Goal: Transaction & Acquisition: Purchase product/service

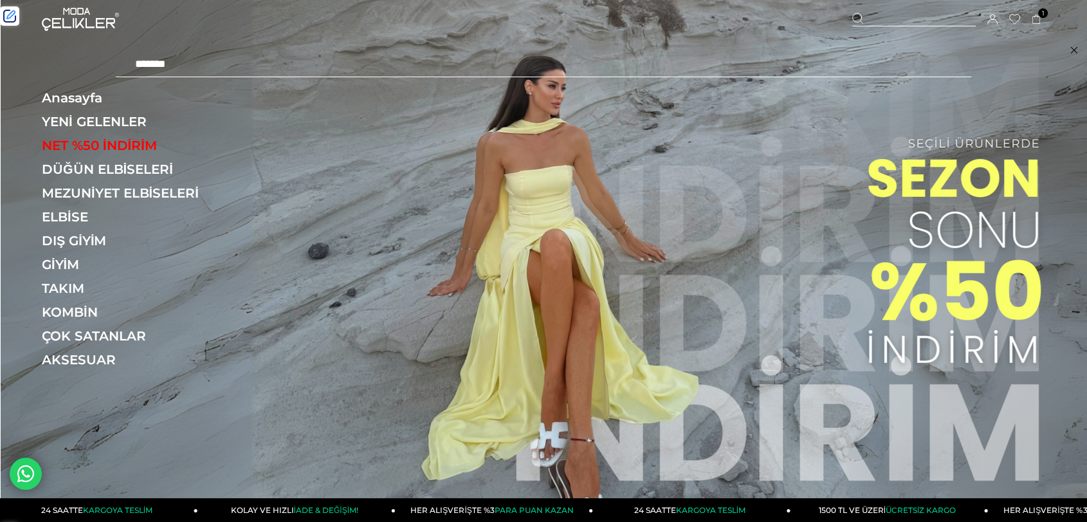
type input "*******"
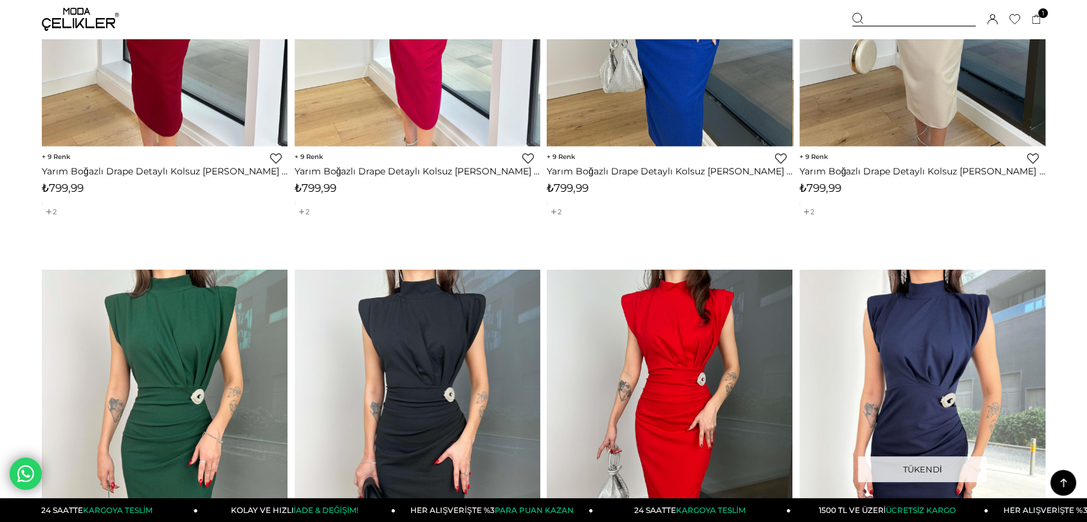
scroll to position [643, 0]
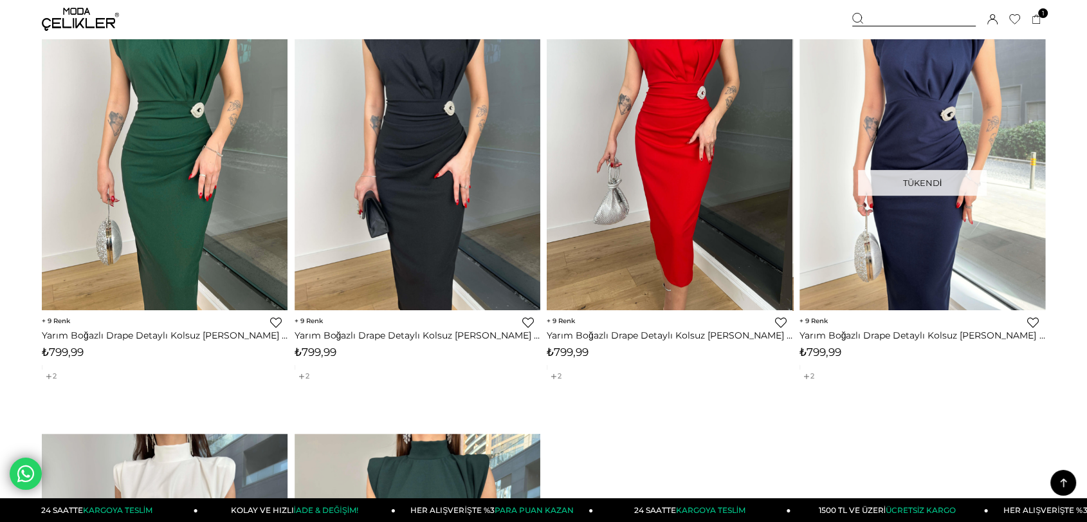
click at [490, 337] on link "Yarım Boğazlı Drape Detaylı Kolsuz [PERSON_NAME] Siyah Beli Tokalı Krep Elbise …" at bounding box center [418, 335] width 246 height 12
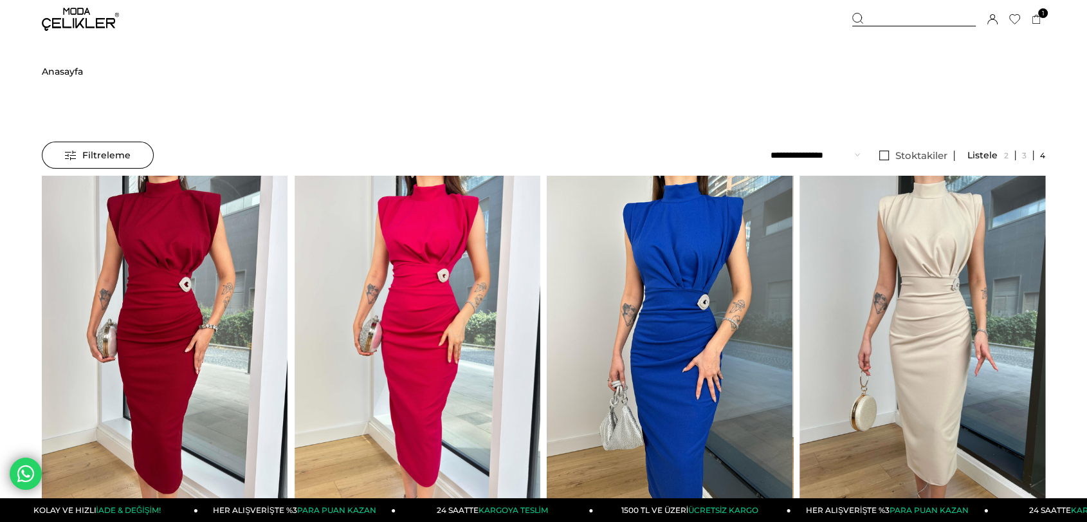
scroll to position [497, 0]
